Goal: Task Accomplishment & Management: Manage account settings

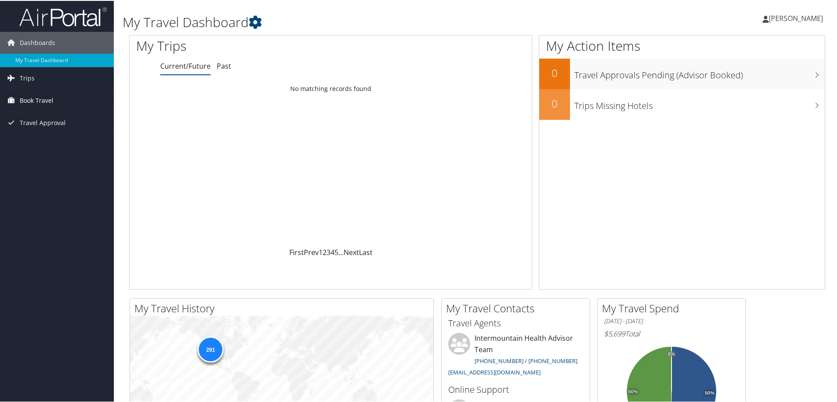
click at [28, 103] on span "Book Travel" at bounding box center [37, 100] width 34 height 22
click at [46, 144] on link "Book/Manage Online Trips" at bounding box center [57, 143] width 114 height 13
click at [769, 19] on icon at bounding box center [766, 18] width 6 height 7
click at [743, 144] on link "Sign Out" at bounding box center [773, 142] width 98 height 15
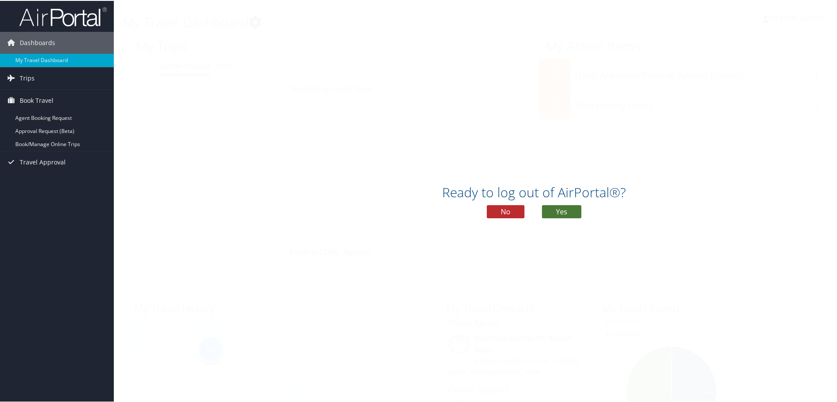
click at [568, 214] on button "Yes" at bounding box center [561, 211] width 39 height 13
